Goal: Check status: Check status

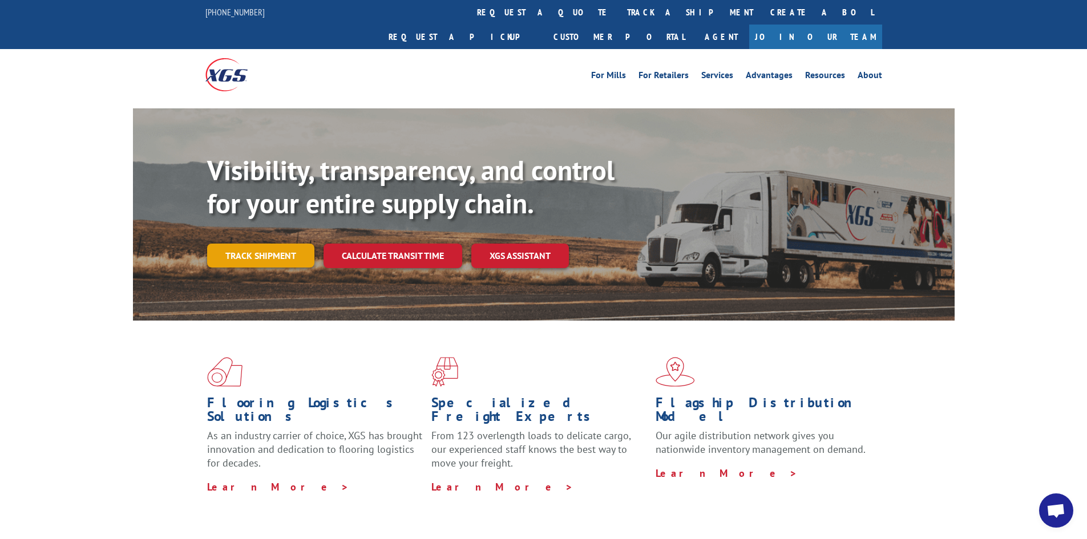
click at [279, 244] on link "Track shipment" at bounding box center [260, 256] width 107 height 24
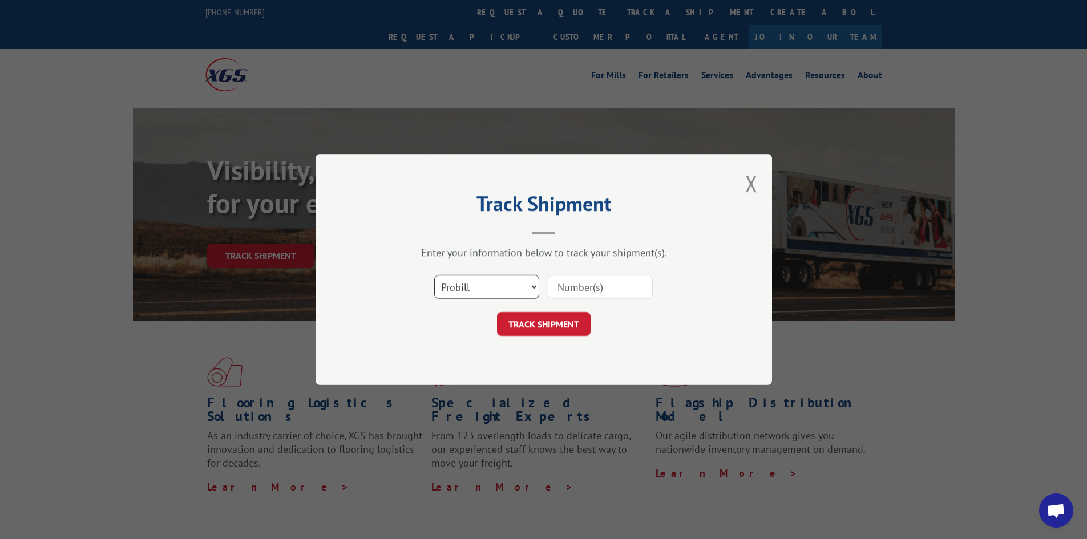
click at [480, 291] on select "Select category... Probill BOL PO" at bounding box center [486, 287] width 105 height 24
select select "po"
click at [434, 275] on select "Select category... Probill BOL PO" at bounding box center [486, 287] width 105 height 24
click at [586, 287] on input at bounding box center [600, 287] width 105 height 24
type input "fw000927"
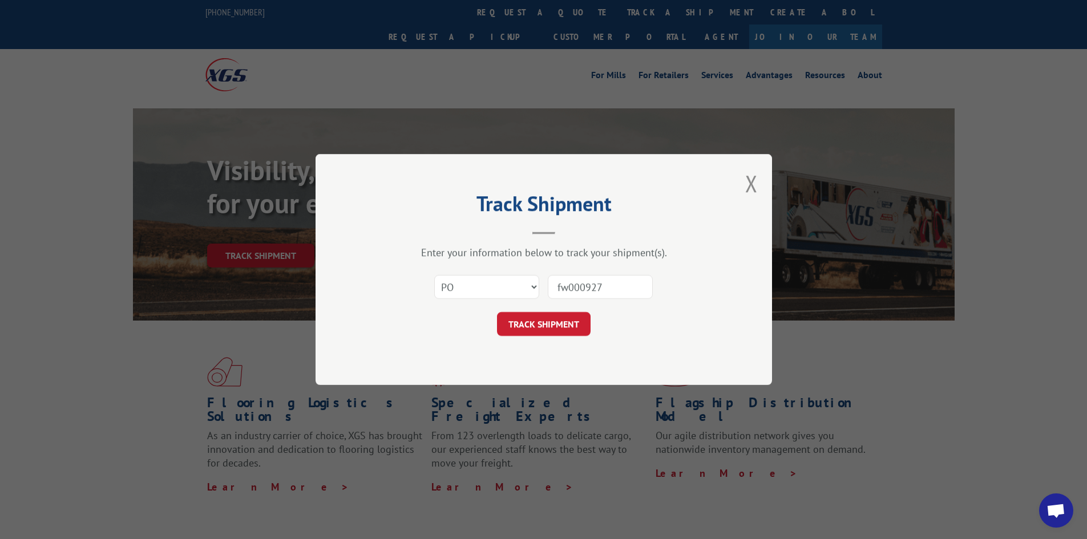
click button "TRACK SHIPMENT" at bounding box center [544, 324] width 94 height 24
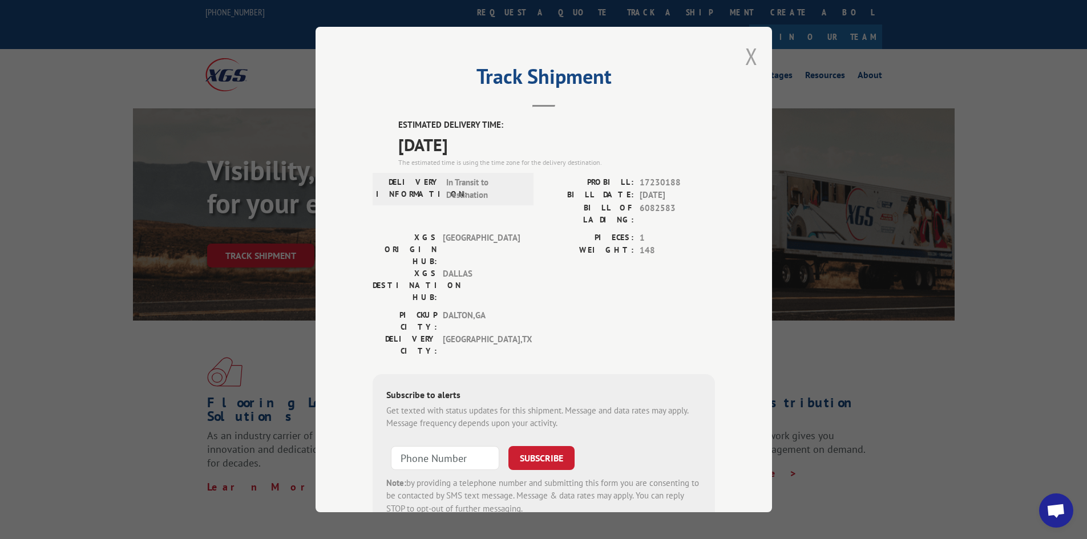
click at [748, 56] on button "Close modal" at bounding box center [751, 56] width 13 height 30
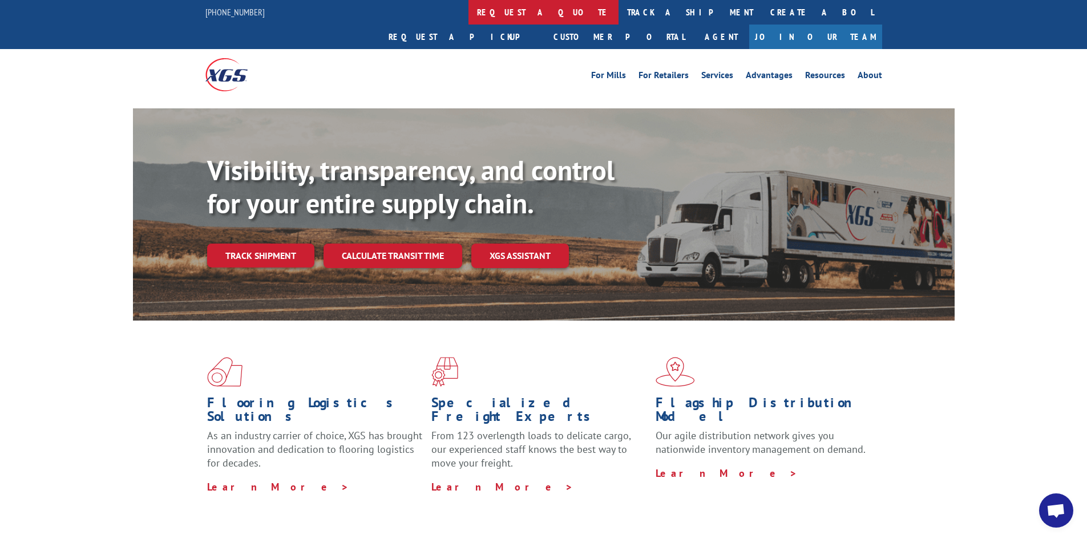
click at [468, 16] on link "request a quote" at bounding box center [543, 12] width 150 height 25
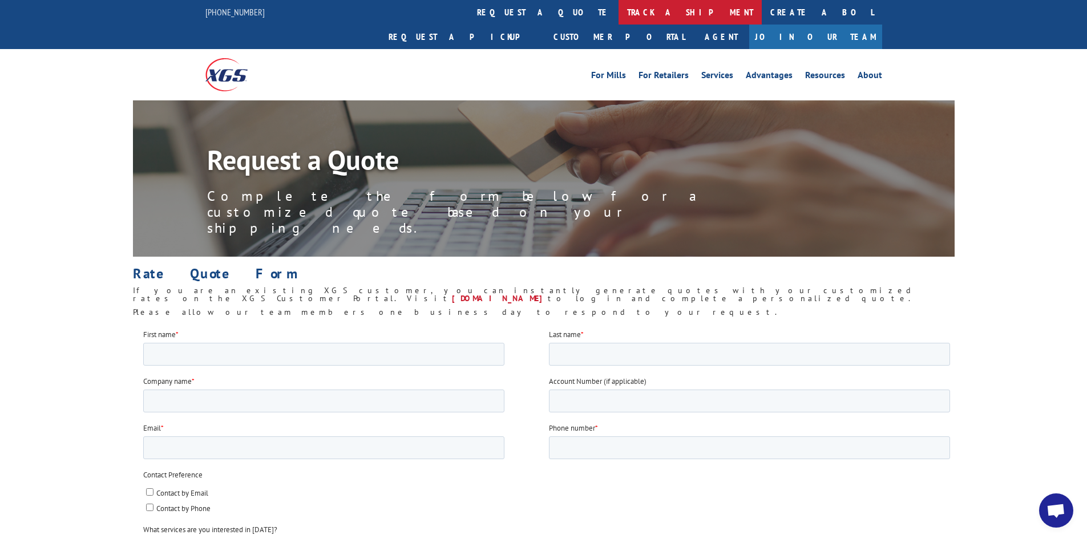
click at [618, 7] on link "track a shipment" at bounding box center [689, 12] width 143 height 25
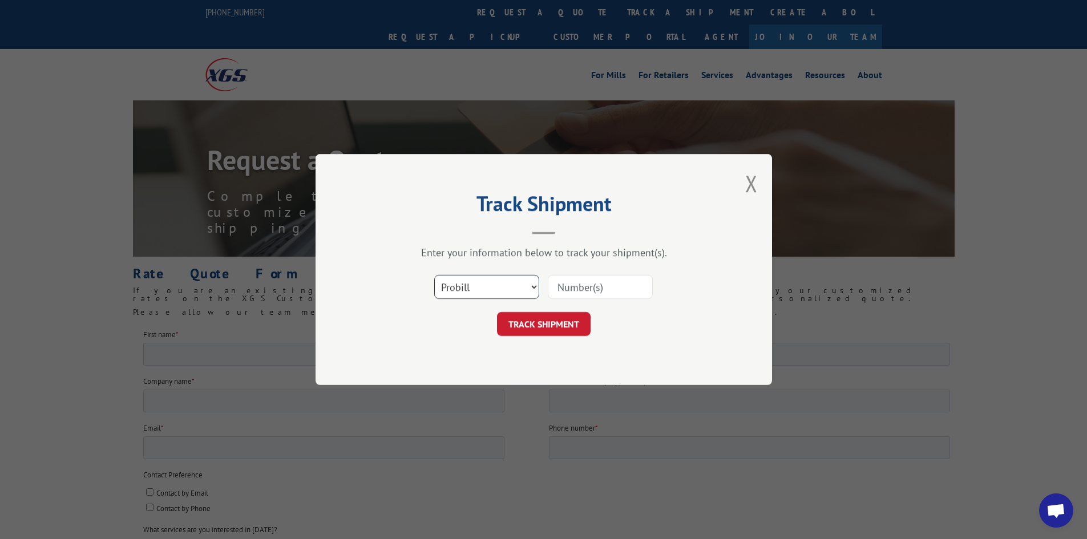
click at [491, 288] on select "Select category... Probill BOL PO" at bounding box center [486, 287] width 105 height 24
select select "po"
click at [434, 275] on select "Select category... Probill BOL PO" at bounding box center [486, 287] width 105 height 24
click at [597, 286] on input at bounding box center [600, 287] width 105 height 24
type input "fw000927"
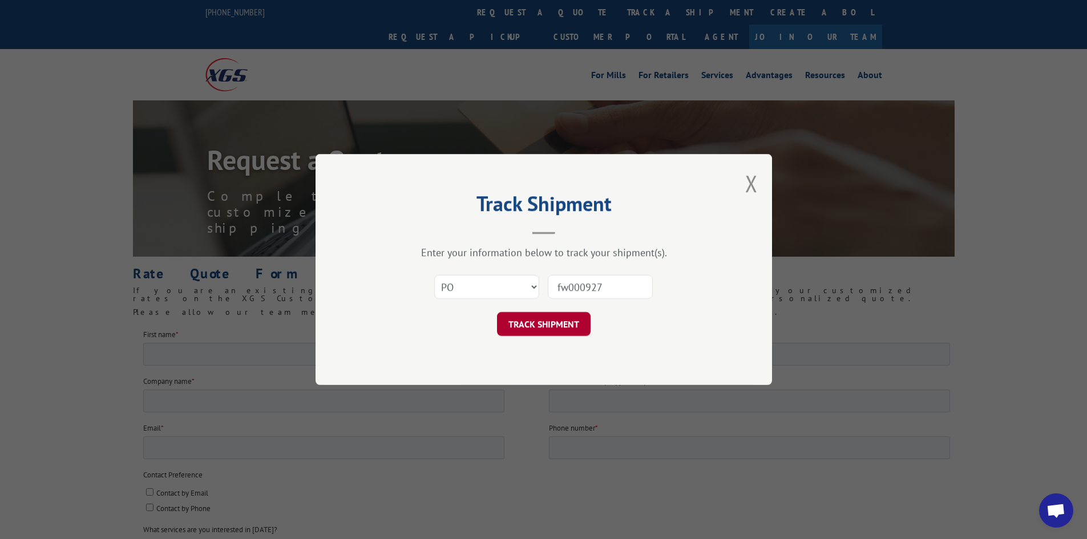
click at [564, 320] on button "TRACK SHIPMENT" at bounding box center [544, 324] width 94 height 24
